Goal: Task Accomplishment & Management: Manage account settings

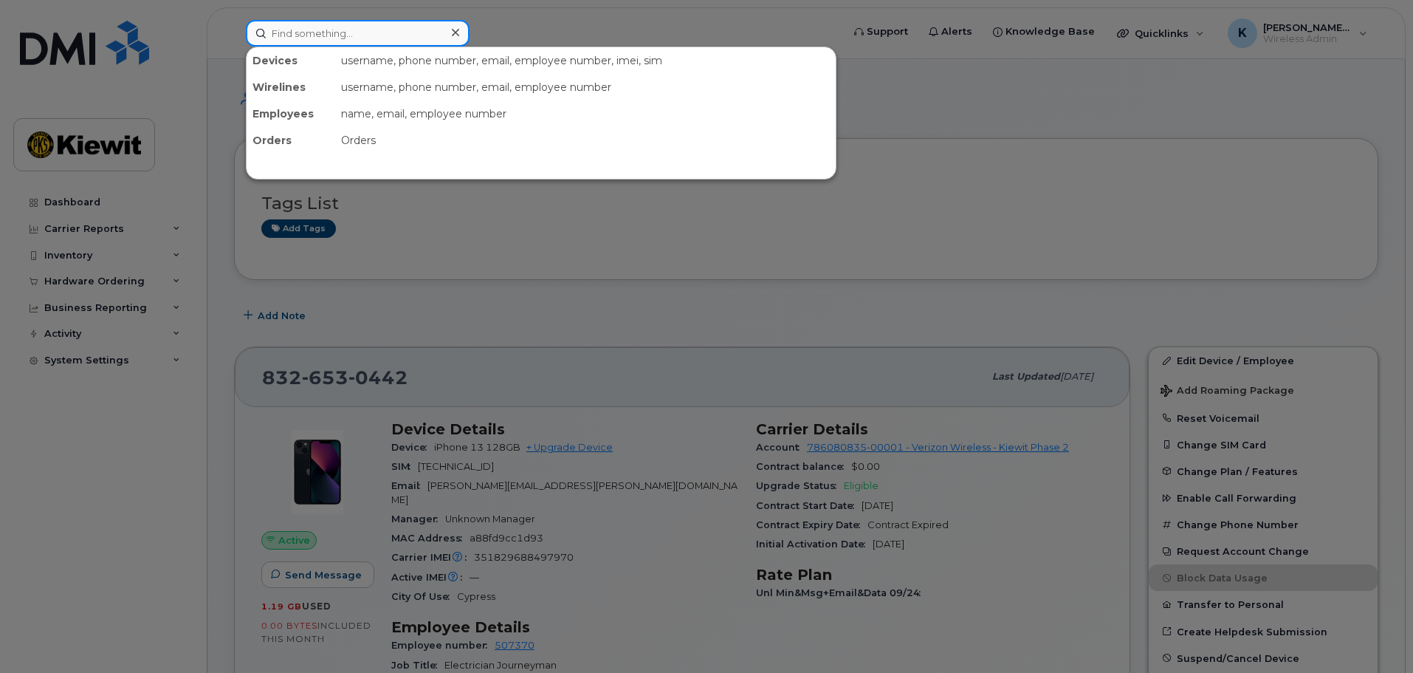
click at [357, 28] on input at bounding box center [358, 33] width 224 height 27
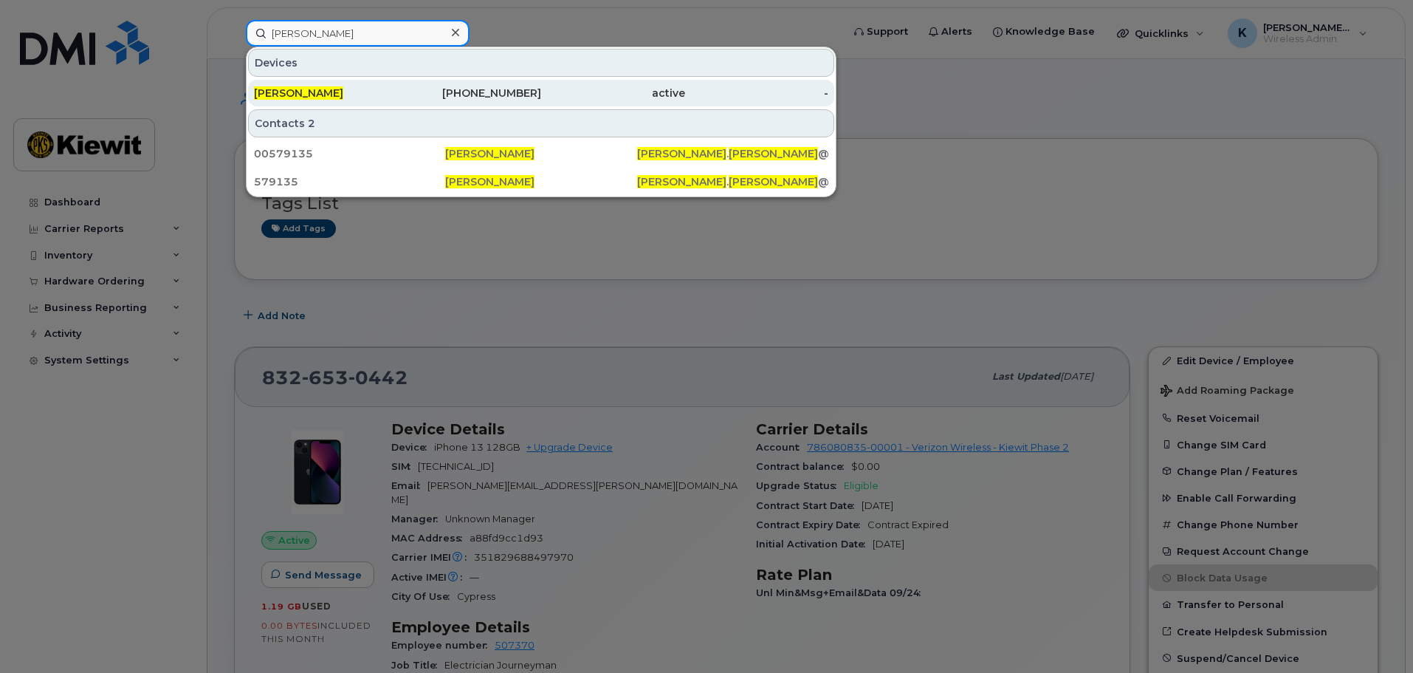
type input "kevin cornelius"
click at [381, 100] on div "Kevin Cornelius" at bounding box center [326, 93] width 144 height 15
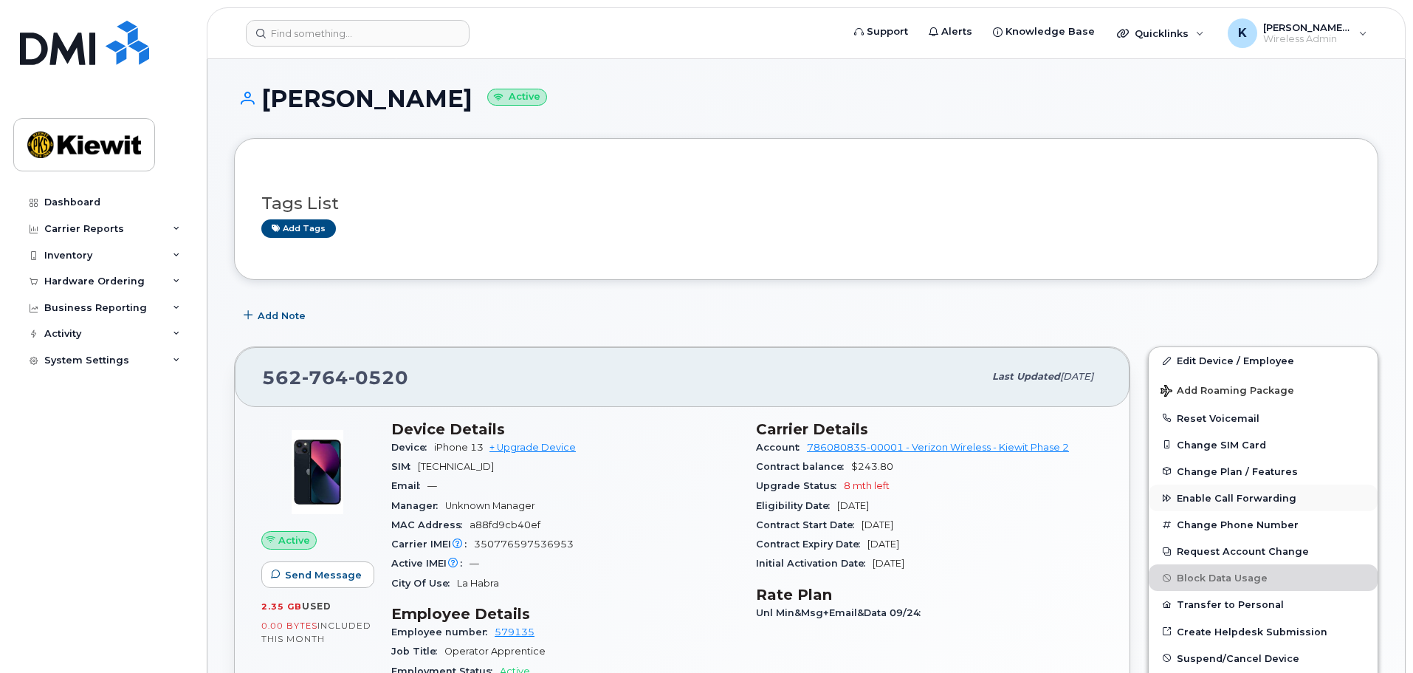
drag, startPoint x: 1008, startPoint y: 440, endPoint x: 1307, endPoint y: 501, distance: 305.3
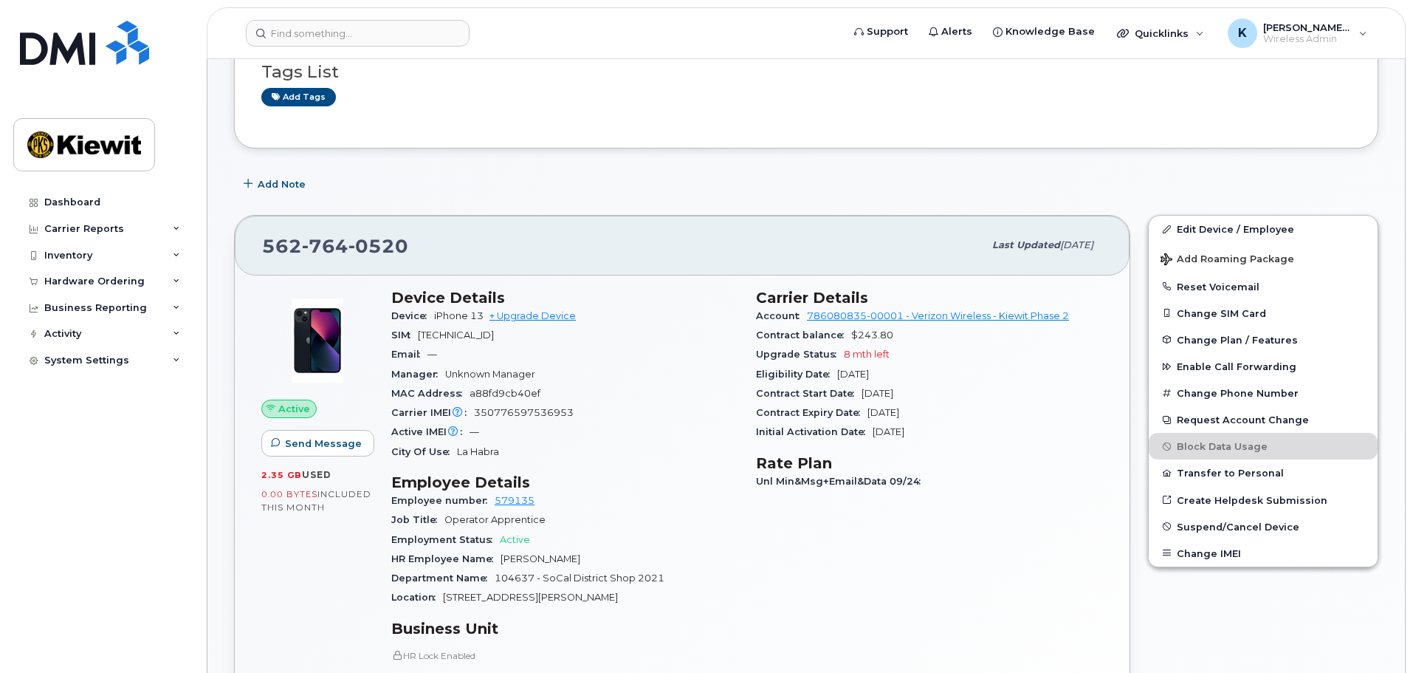
scroll to position [222, 0]
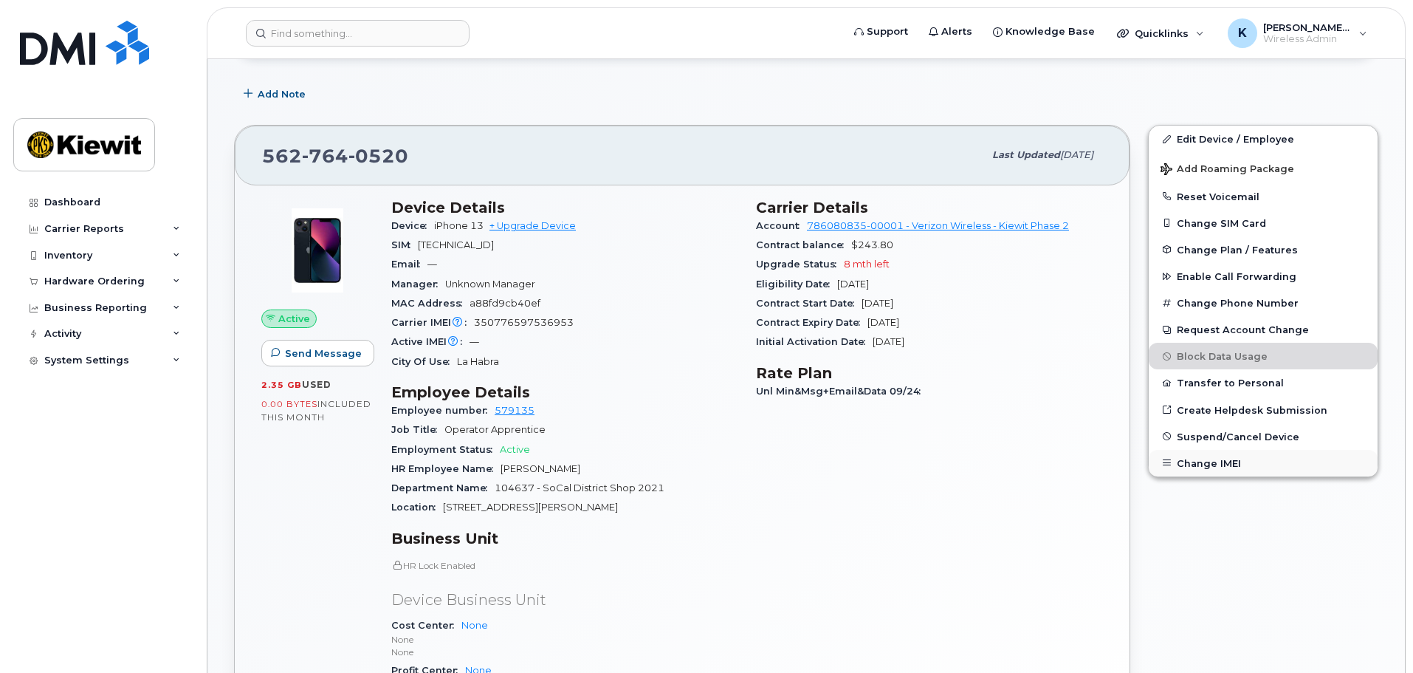
click at [1240, 462] on button "Change IMEI" at bounding box center [1263, 463] width 229 height 27
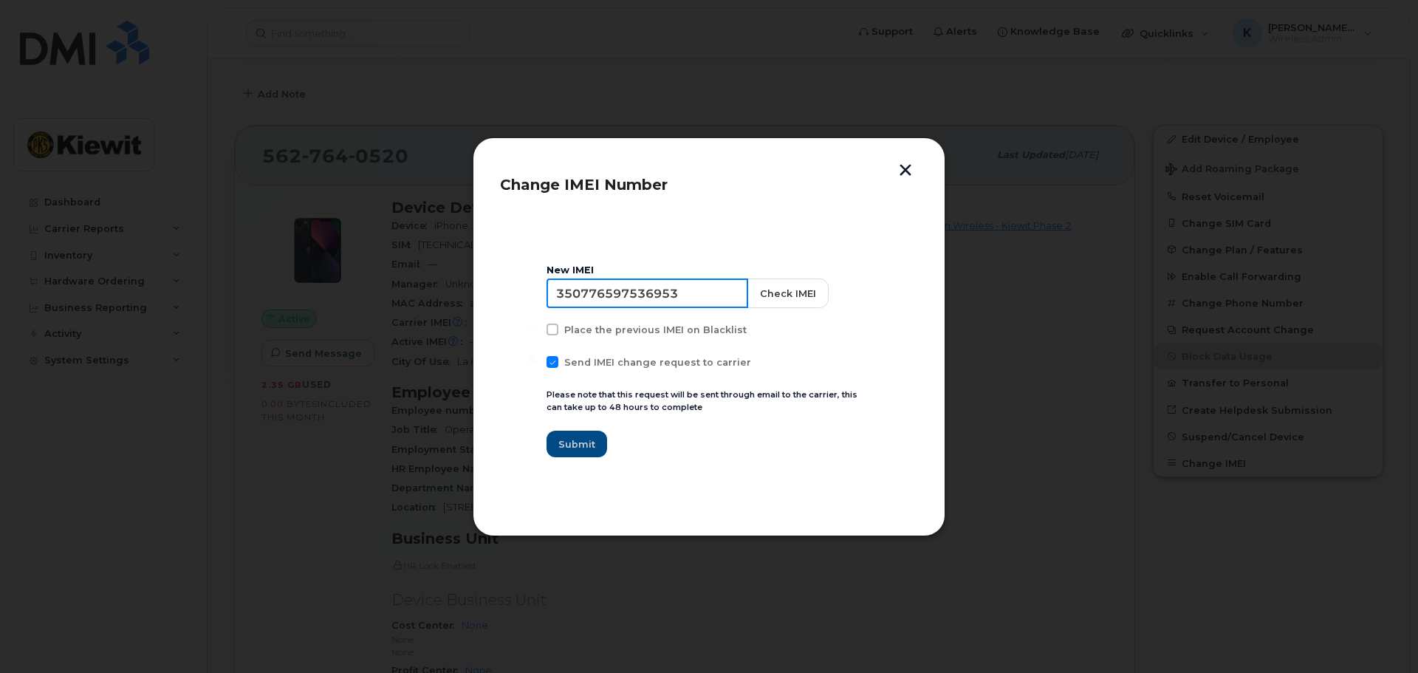
click at [705, 296] on input "350776597536953" at bounding box center [647, 293] width 202 height 30
paste input "351829685203454"
click at [766, 291] on button "Check IMEI" at bounding box center [786, 293] width 81 height 30
drag, startPoint x: 695, startPoint y: 289, endPoint x: 484, endPoint y: 307, distance: 212.0
click at [484, 307] on div "Change IMEI Number New IMEI 351829685203454 Check IMEI IMEI request failed: Inv…" at bounding box center [709, 336] width 473 height 399
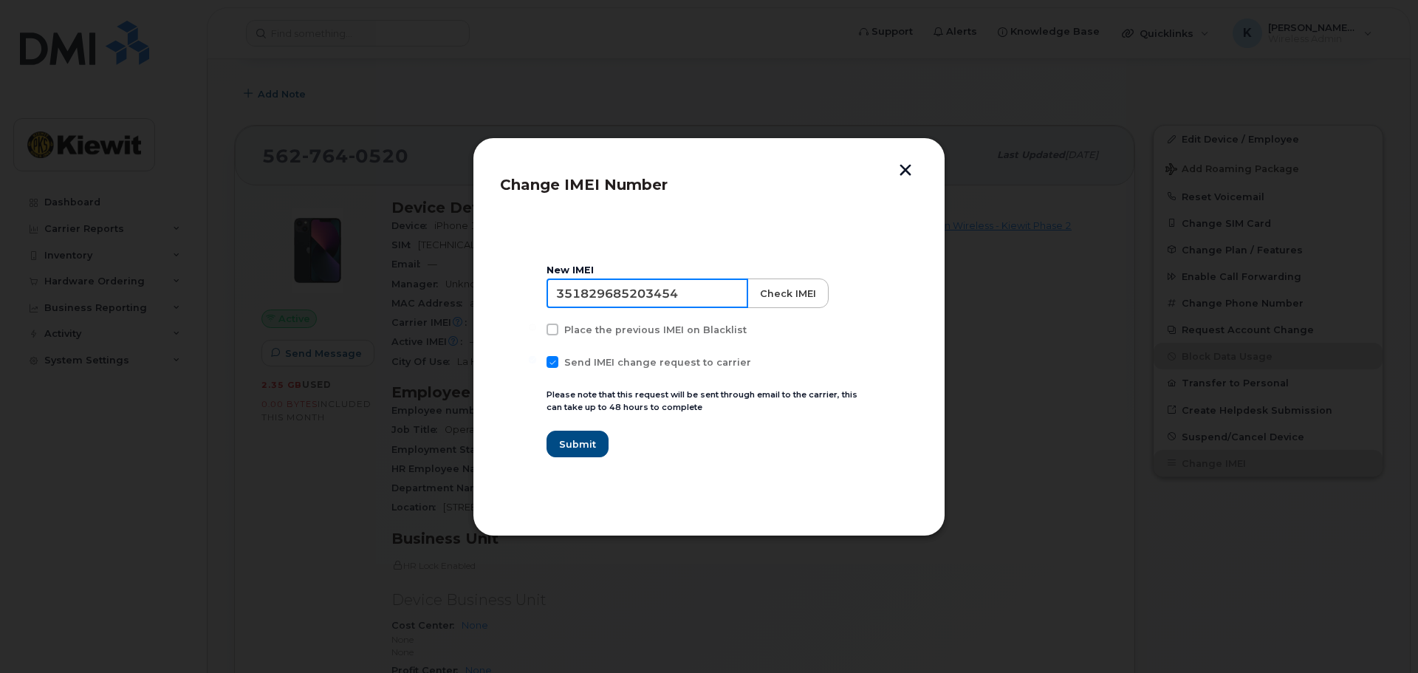
type input "351829685203454"
click at [746, 286] on button "Check IMEI" at bounding box center [786, 293] width 81 height 30
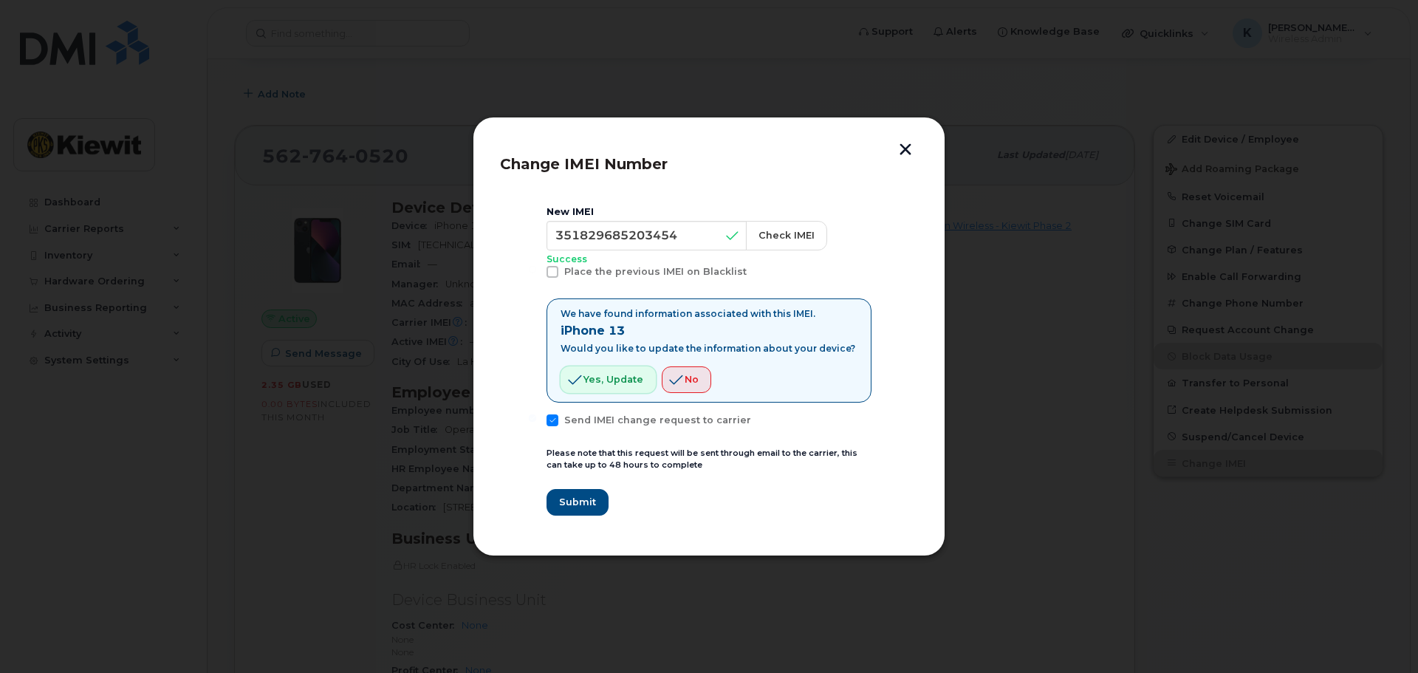
click at [626, 372] on span "Yes, update" at bounding box center [613, 379] width 60 height 14
click at [584, 387] on button "Yes, update" at bounding box center [607, 379] width 95 height 27
click at [614, 380] on span "Yes, update" at bounding box center [613, 379] width 60 height 14
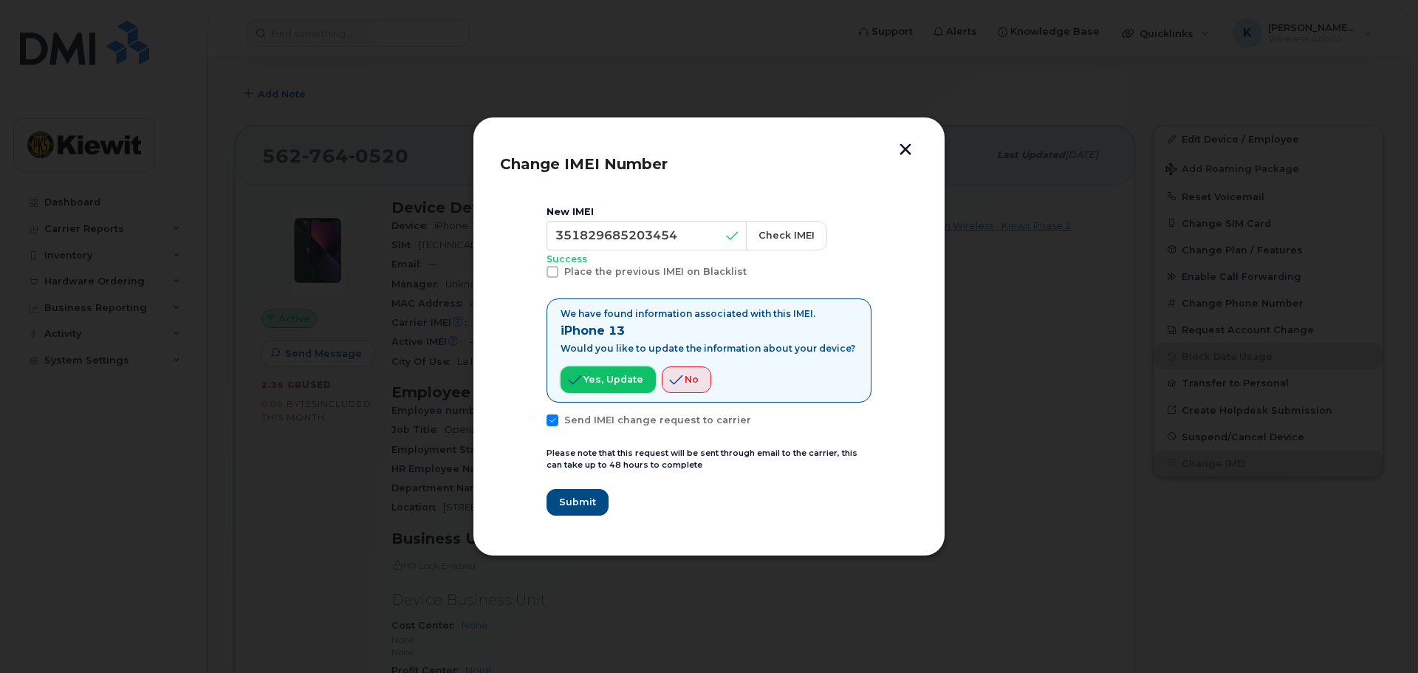
click at [614, 380] on span "Yes, update" at bounding box center [613, 379] width 60 height 14
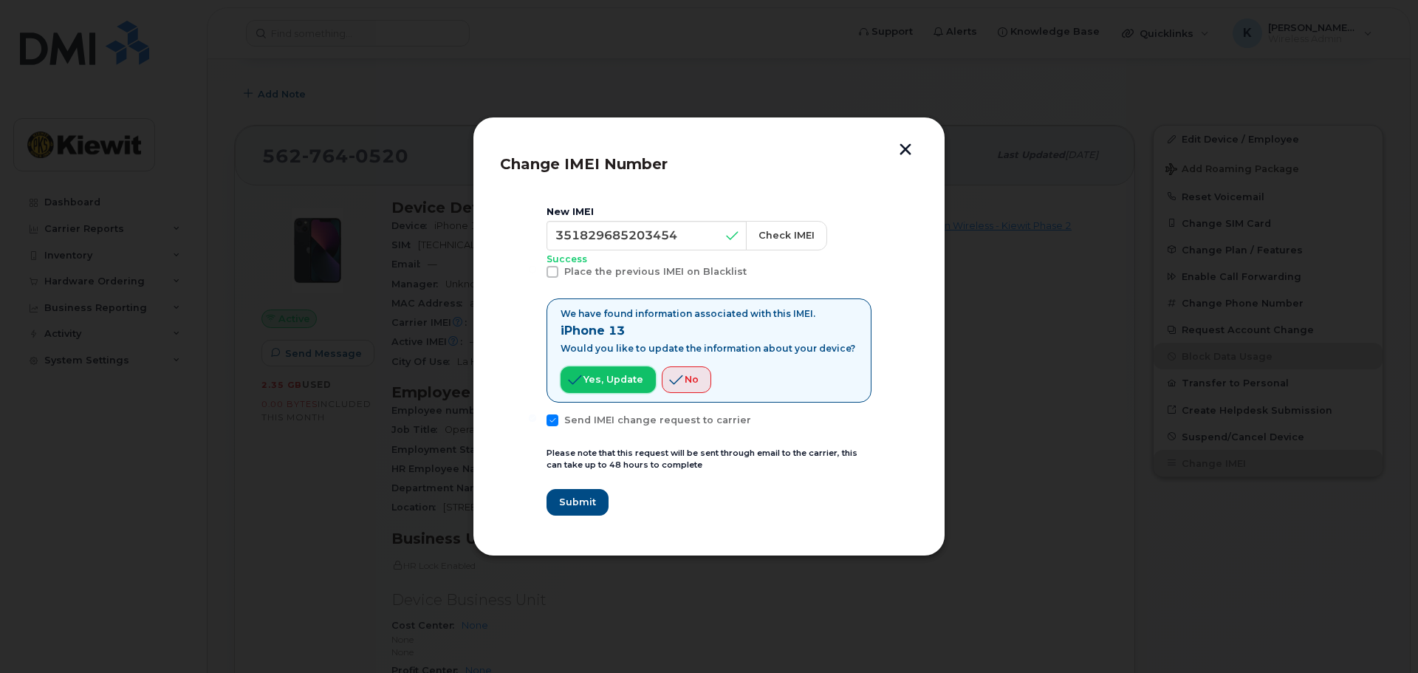
click at [614, 380] on span "Yes, update" at bounding box center [613, 379] width 60 height 14
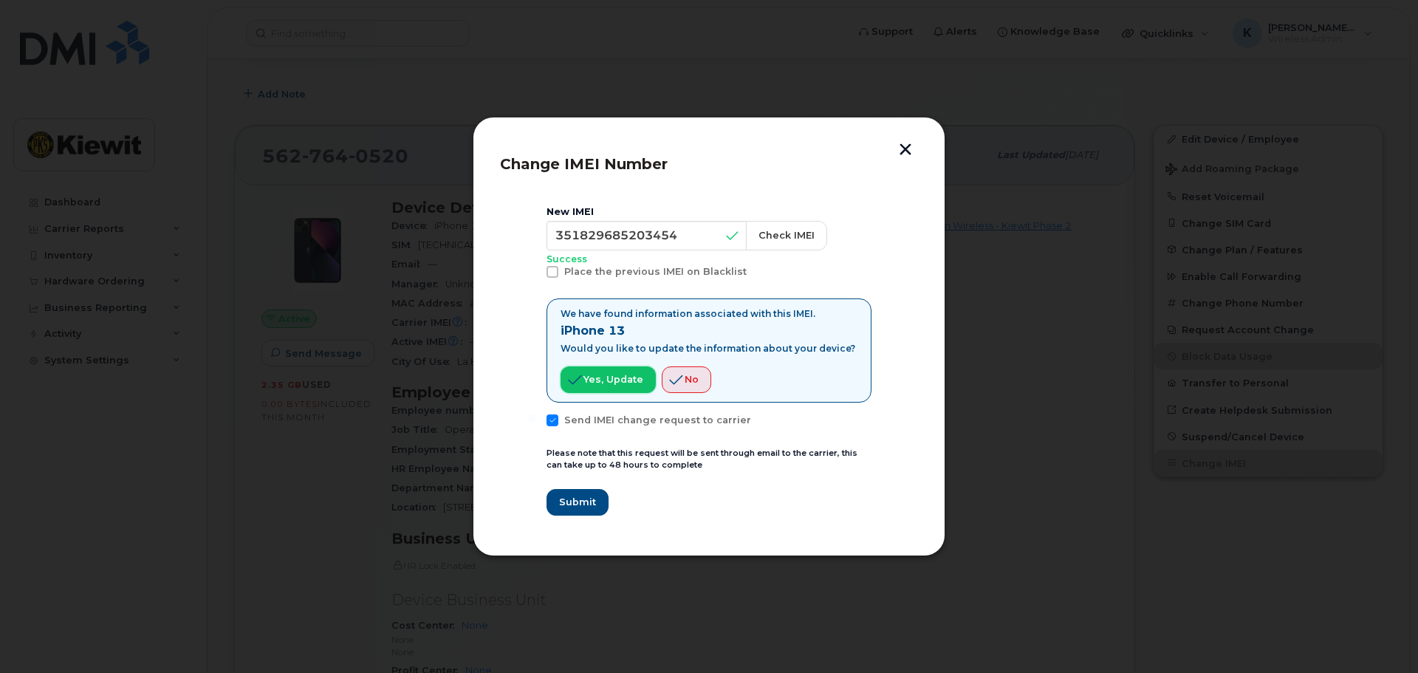
click at [614, 380] on span "Yes, update" at bounding box center [613, 379] width 60 height 14
click at [614, 379] on span "Yes, update" at bounding box center [613, 379] width 60 height 14
click at [609, 399] on div "We have found information associated with this IMEI. iPhone 13 Would you like t…" at bounding box center [708, 350] width 325 height 104
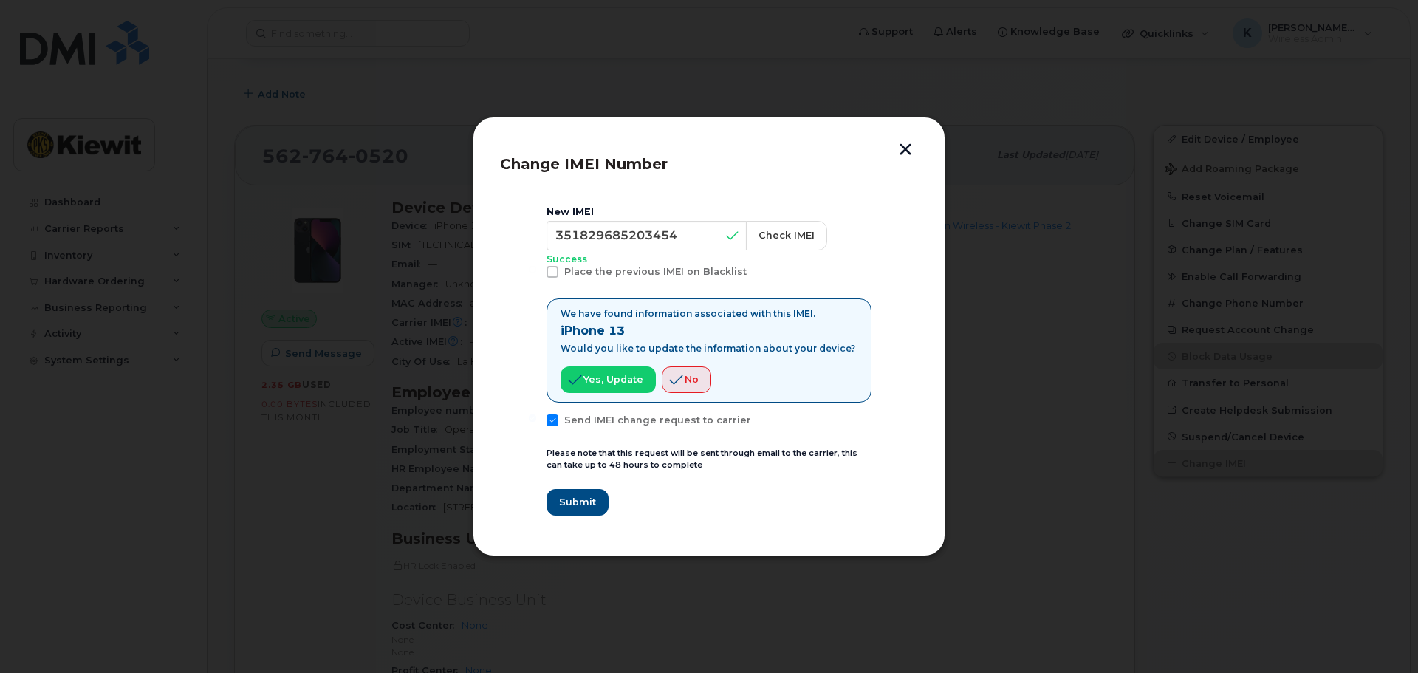
click at [611, 404] on div "We have found information associated with this IMEI. iPhone 13 Would you like t…" at bounding box center [708, 384] width 325 height 173
click at [611, 405] on div "We have found information associated with this IMEI. iPhone 13 Would you like t…" at bounding box center [708, 384] width 325 height 173
click at [607, 408] on div "We have found information associated with this IMEI. iPhone 13 Would you like t…" at bounding box center [708, 384] width 325 height 173
click at [607, 393] on div "Yes, update No" at bounding box center [707, 382] width 295 height 32
click at [608, 390] on button "Yes, update" at bounding box center [607, 379] width 95 height 27
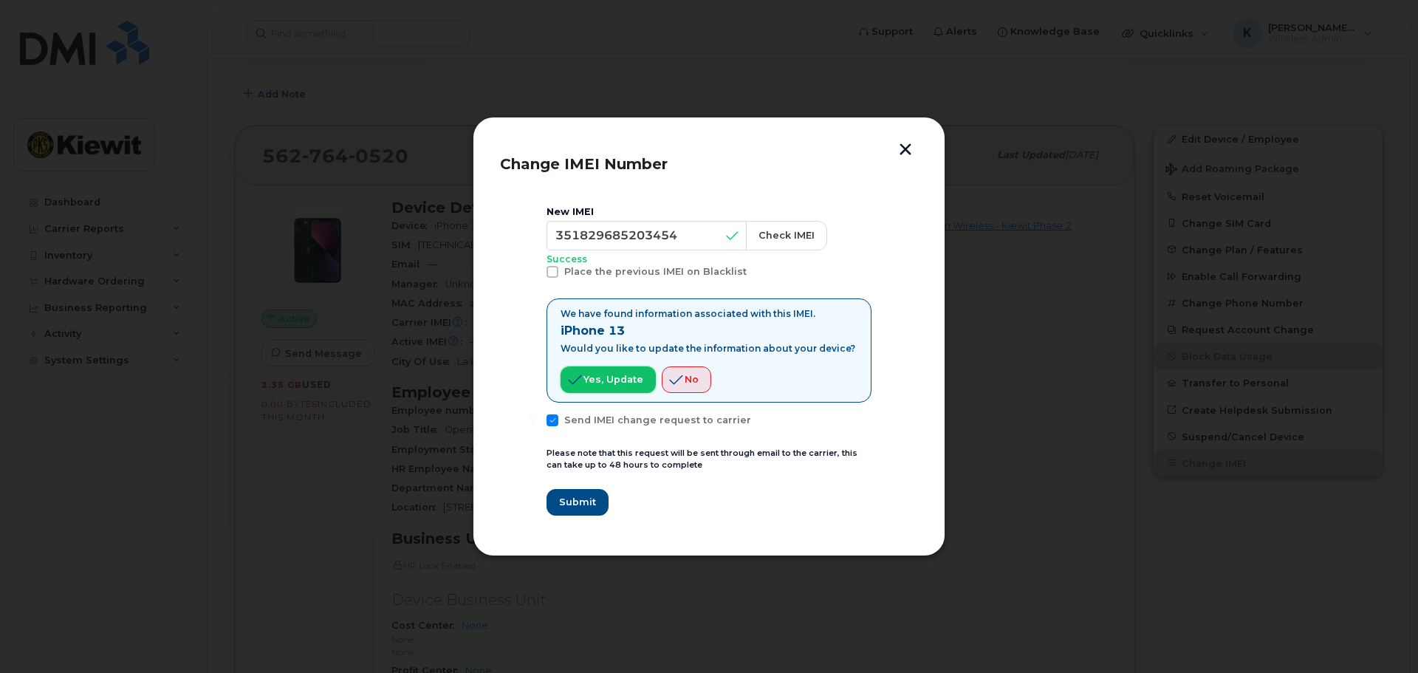
drag, startPoint x: 608, startPoint y: 387, endPoint x: 611, endPoint y: 379, distance: 8.9
click at [608, 385] on button "Yes, update" at bounding box center [607, 379] width 95 height 27
click at [611, 379] on span "Yes, update" at bounding box center [613, 379] width 60 height 14
click at [611, 378] on span "Yes, update" at bounding box center [613, 379] width 60 height 14
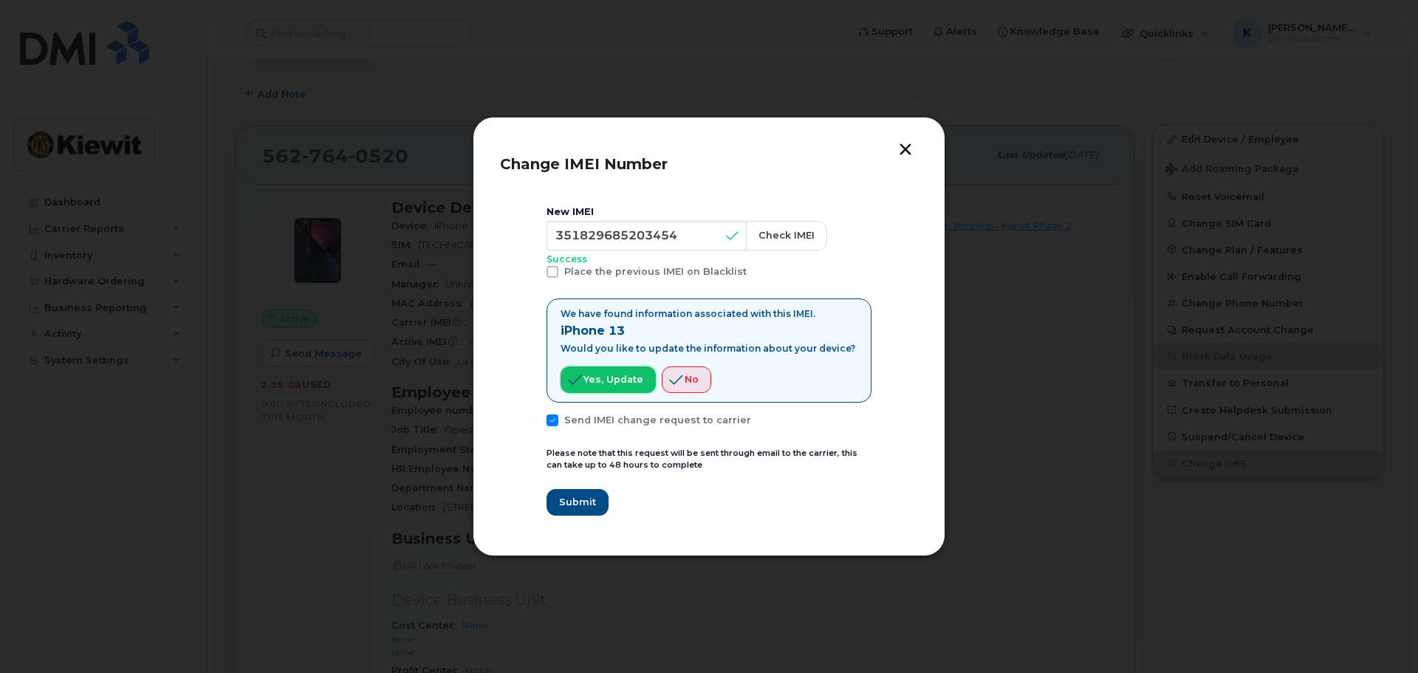
click at [614, 378] on span "Yes, update" at bounding box center [613, 379] width 60 height 14
click at [614, 381] on span "Yes, update" at bounding box center [613, 379] width 60 height 14
click at [614, 382] on span "Yes, update" at bounding box center [613, 379] width 60 height 14
click at [616, 382] on span "Yes, update" at bounding box center [613, 379] width 60 height 14
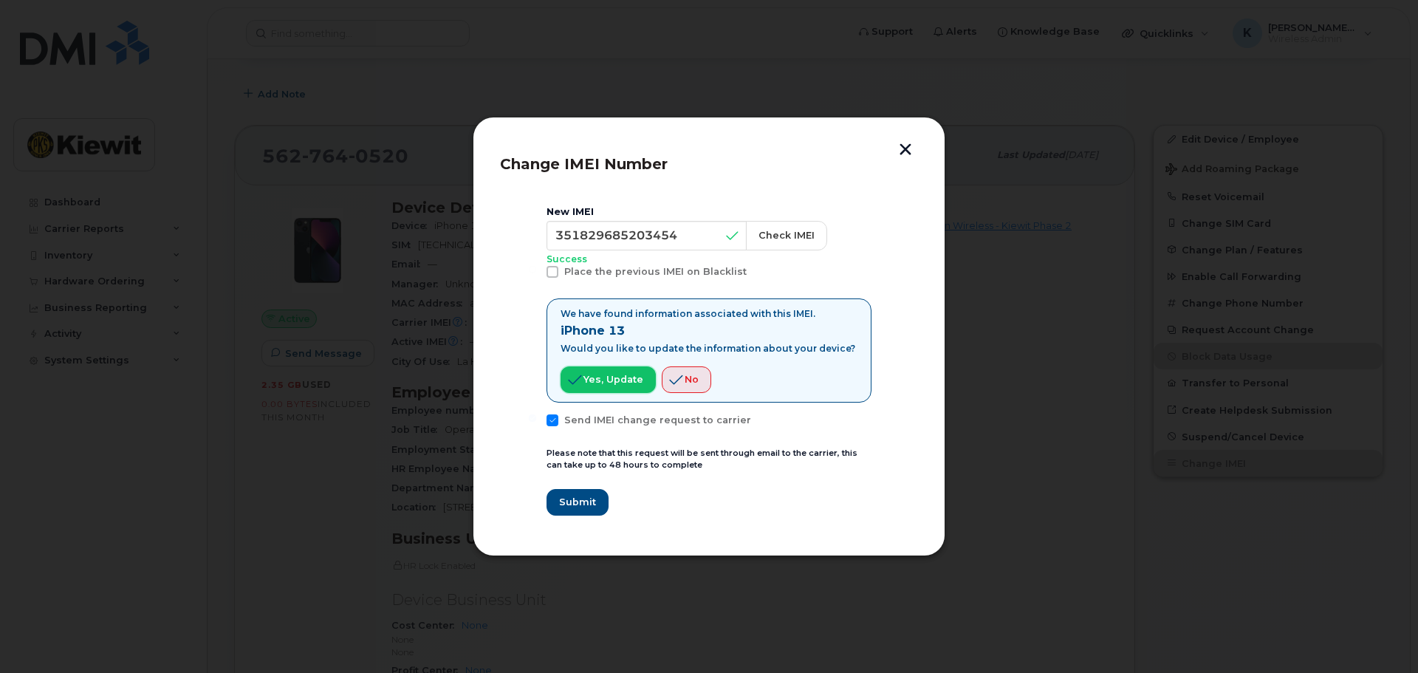
click at [619, 379] on span "Yes, update" at bounding box center [613, 379] width 60 height 14
click at [619, 377] on span "Yes, update" at bounding box center [613, 379] width 60 height 14
click at [619, 374] on span "Yes, update" at bounding box center [613, 379] width 60 height 14
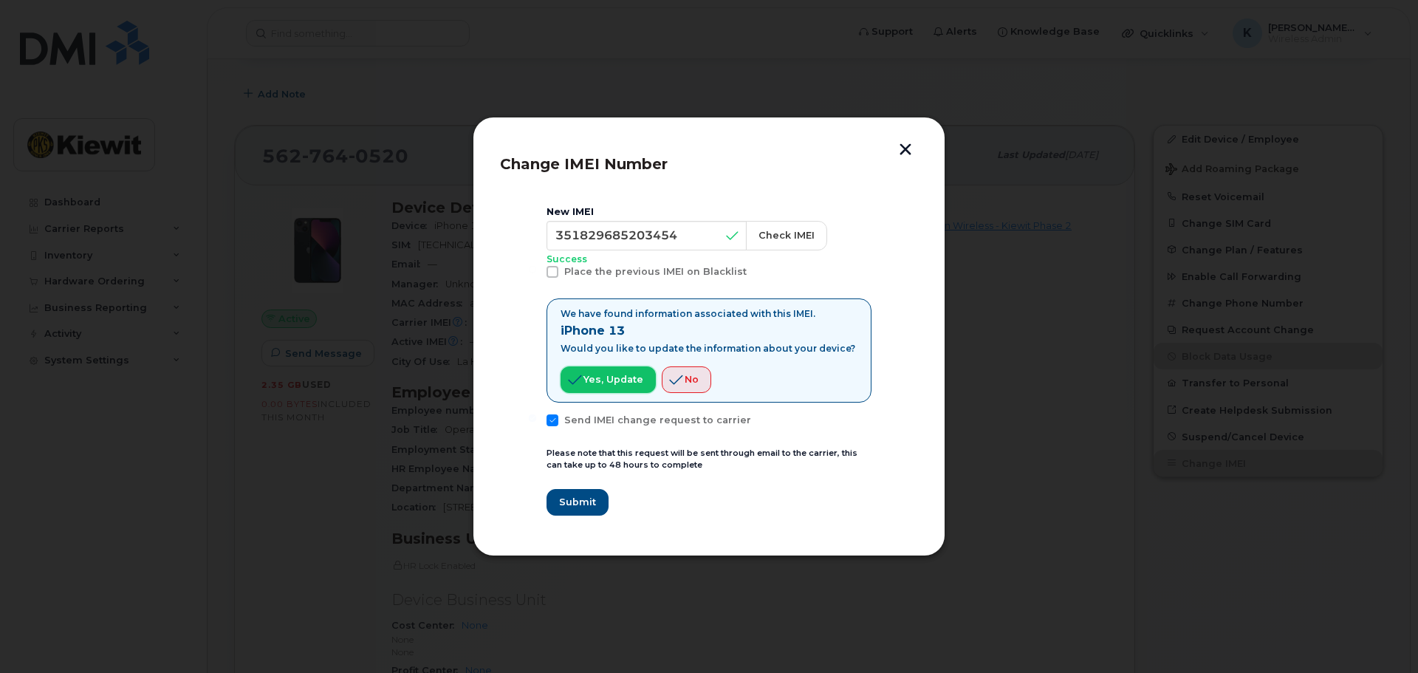
click at [617, 376] on span "Yes, update" at bounding box center [613, 379] width 60 height 14
click at [594, 498] on button "Submit" at bounding box center [576, 502] width 61 height 27
